Goal: Find specific page/section: Find specific page/section

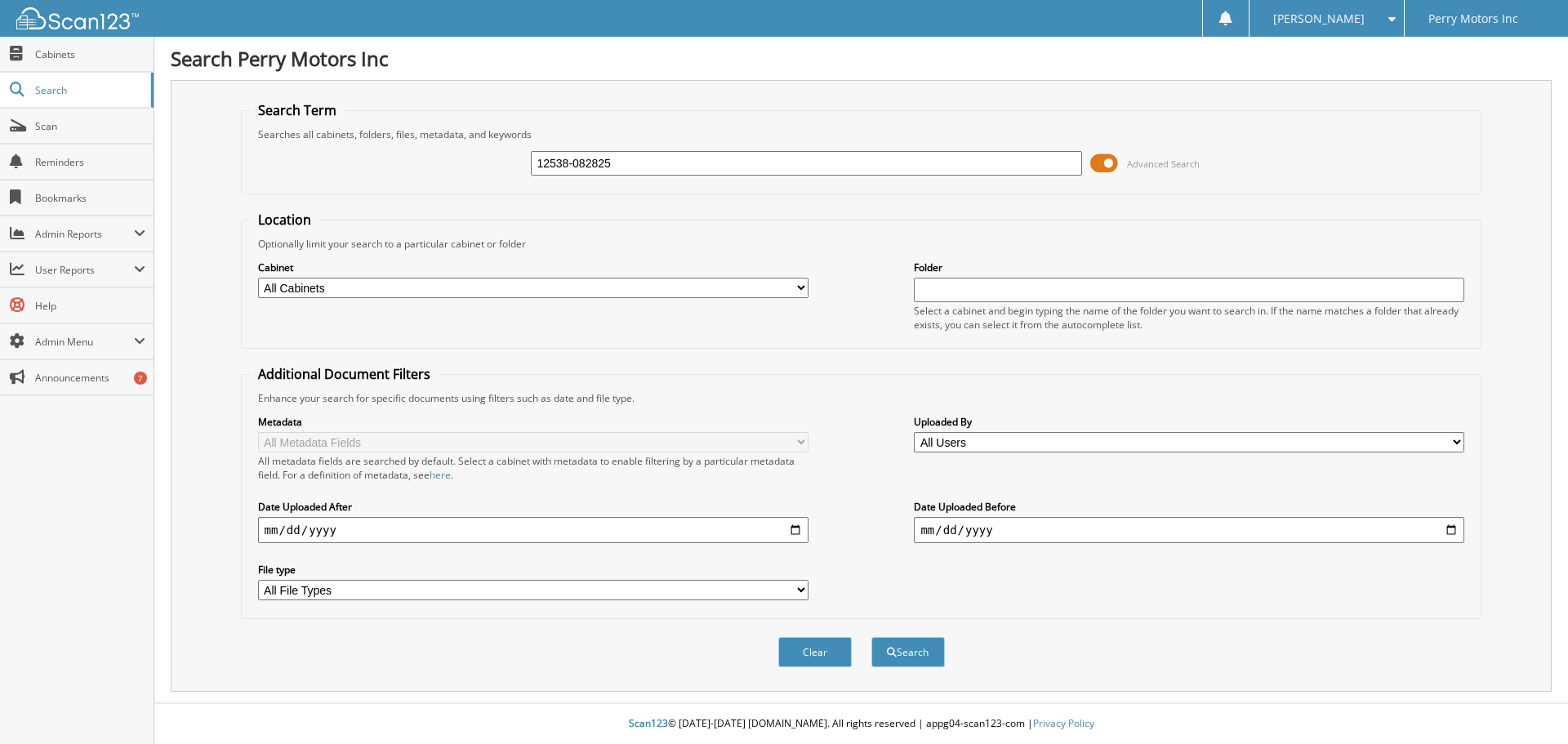
type input "12538-082825"
click at [872, 637] on button "Search" at bounding box center [909, 651] width 74 height 30
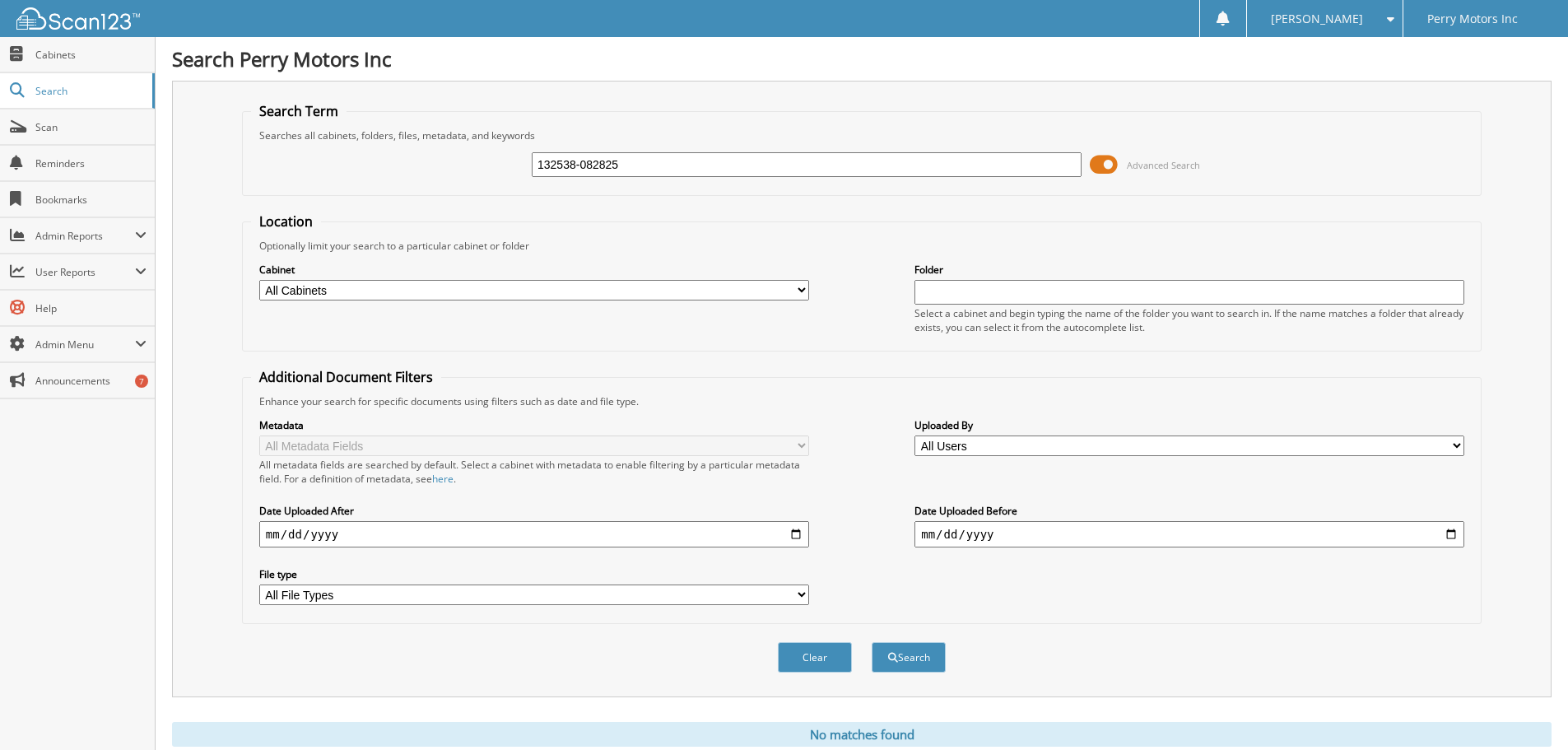
type input "132538-082825"
click at [872, 642] on button "Search" at bounding box center [909, 657] width 74 height 30
click at [64, 55] on span "Cabinets" at bounding box center [91, 54] width 111 height 14
